Goal: Use online tool/utility: Utilize a website feature to perform a specific function

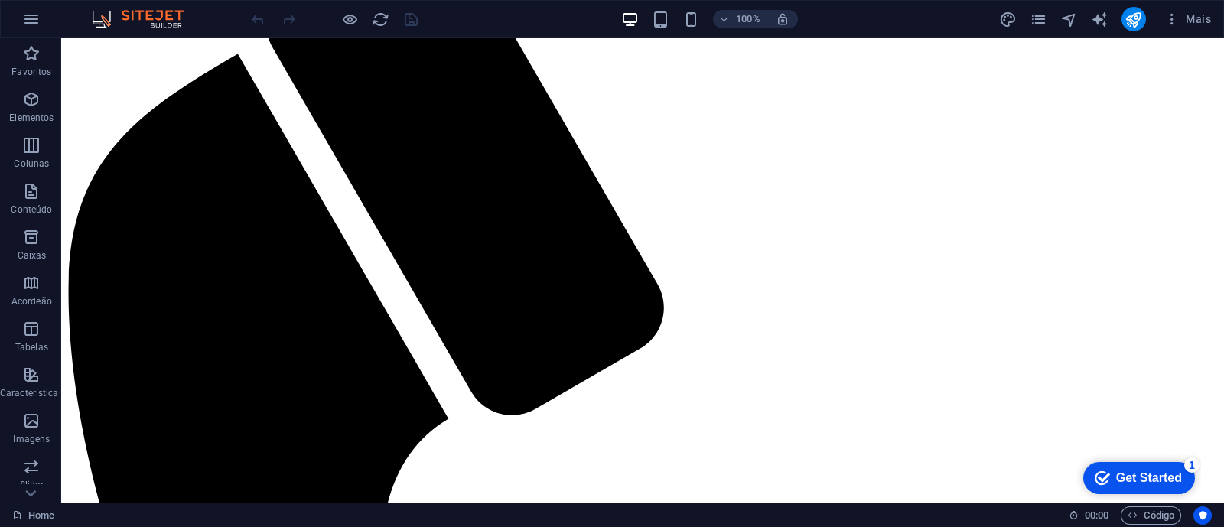
scroll to position [524, 0]
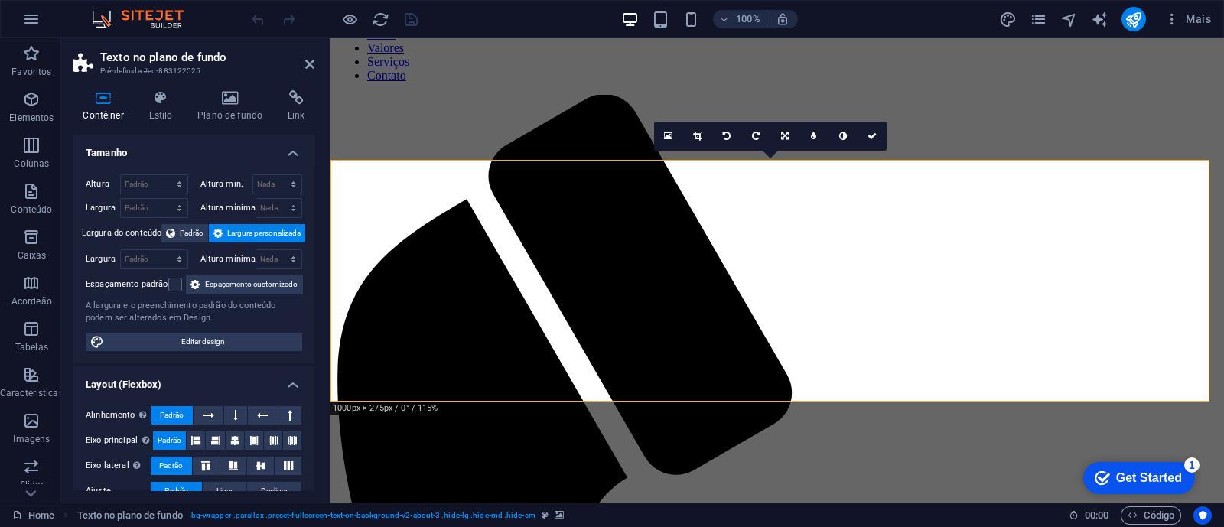
click at [382, 24] on icon "reload" at bounding box center [381, 20] width 18 height 18
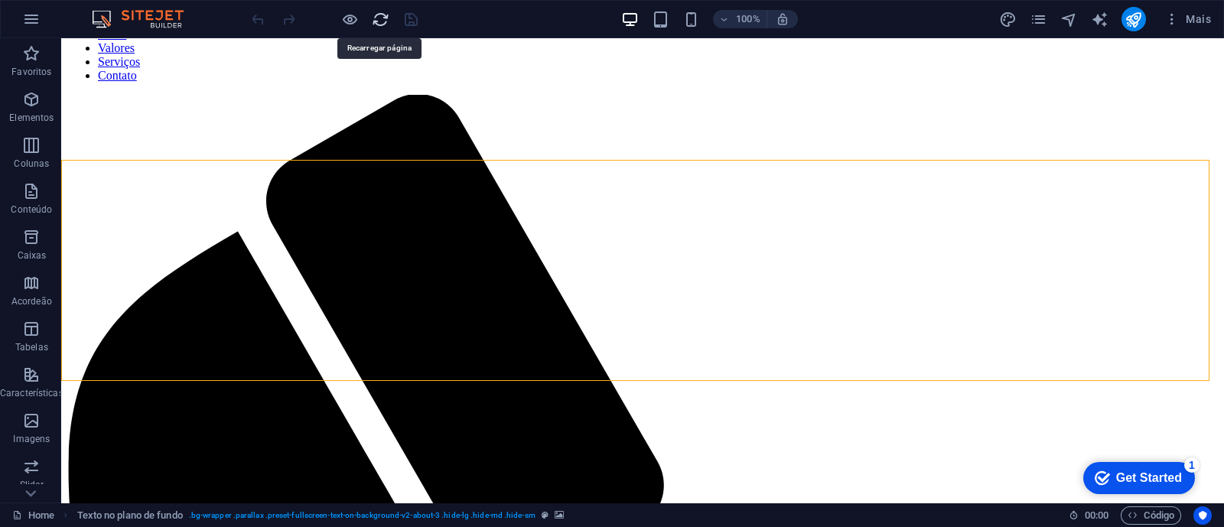
click at [382, 24] on icon "reload" at bounding box center [381, 20] width 18 height 18
